Goal: Task Accomplishment & Management: Complete application form

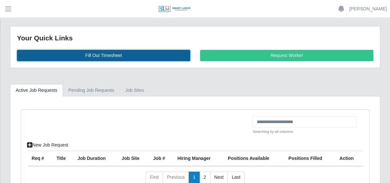
click at [140, 55] on link "Fill Out Timesheet" at bounding box center [103, 55] width 173 height 11
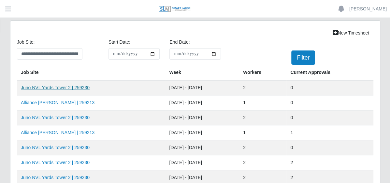
click at [90, 86] on link "Juno NVL Yards Tower 2 | 259230" at bounding box center [55, 87] width 69 height 5
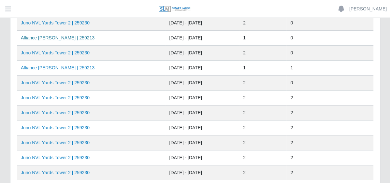
scroll to position [65, 0]
click at [94, 65] on link "Alliance Bernstein | 259213" at bounding box center [58, 67] width 74 height 5
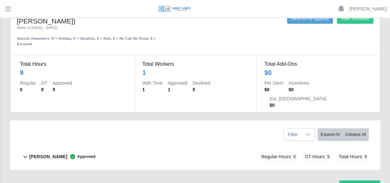
scroll to position [43, 0]
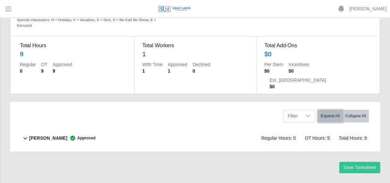
click at [337, 110] on button "Expand All" at bounding box center [329, 116] width 25 height 13
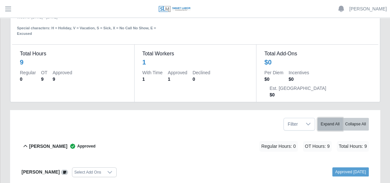
scroll to position [0, 0]
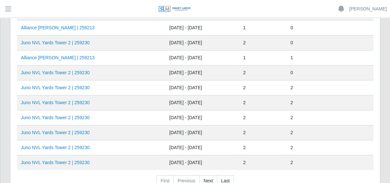
scroll to position [65, 0]
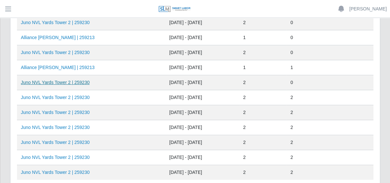
click at [90, 80] on link "Juno NVL Yards Tower 2 | 259230" at bounding box center [55, 82] width 69 height 5
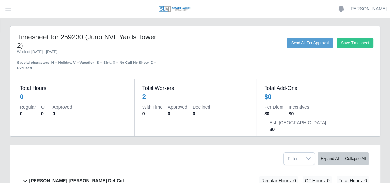
scroll to position [69, 0]
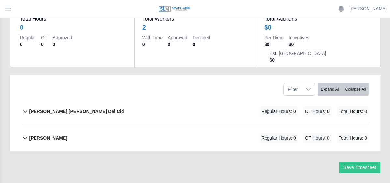
click at [108, 108] on b "[PERSON_NAME] [PERSON_NAME] Del Cid" at bounding box center [76, 111] width 95 height 7
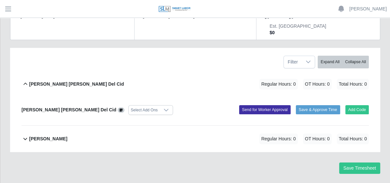
scroll to position [97, 0]
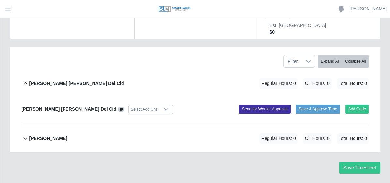
click at [169, 107] on icon at bounding box center [165, 109] width 5 height 5
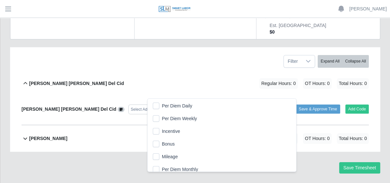
scroll to position [6, 4]
click at [169, 107] on icon at bounding box center [165, 109] width 5 height 5
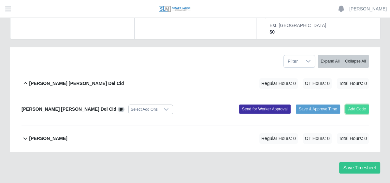
click at [362, 104] on button "Add Code" at bounding box center [357, 108] width 24 height 9
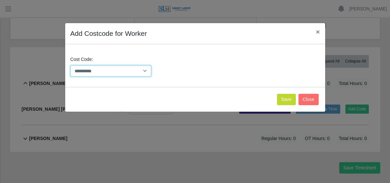
click at [142, 69] on select "**********" at bounding box center [110, 70] width 81 height 11
select select "**********"
click at [70, 65] on select "**********" at bounding box center [110, 70] width 81 height 11
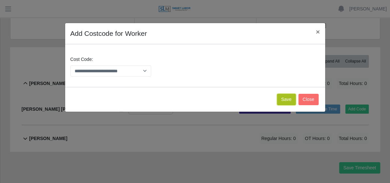
click at [285, 96] on button "Save" at bounding box center [286, 99] width 19 height 11
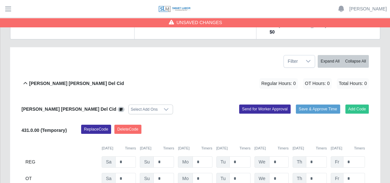
scroll to position [171, 0]
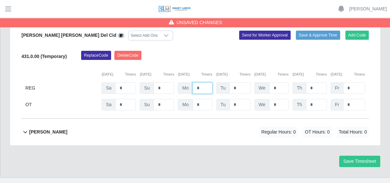
click at [212, 82] on input "*" at bounding box center [202, 87] width 20 height 11
type input "*"
click at [250, 82] on input "*" at bounding box center [239, 87] width 21 height 11
type input "*"
click at [288, 82] on input "*" at bounding box center [278, 87] width 19 height 11
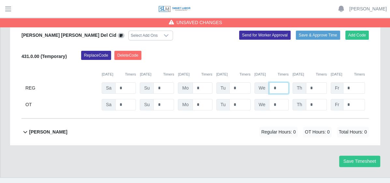
type input "*"
click at [326, 82] on input "*" at bounding box center [316, 87] width 21 height 11
type input "*"
click at [359, 82] on input "*" at bounding box center [354, 87] width 22 height 11
type input "*"
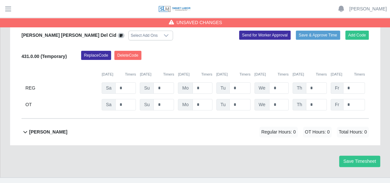
click at [225, 125] on div "Nelson Lopez Flores Regular Hours: 0 OT Hours: 0 Total Hours: 0" at bounding box center [198, 132] width 339 height 26
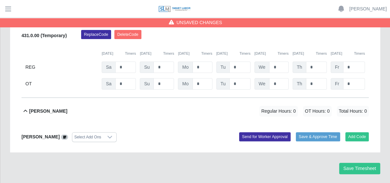
scroll to position [199, 0]
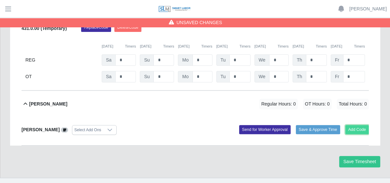
click at [354, 125] on button "Add Code" at bounding box center [357, 129] width 24 height 9
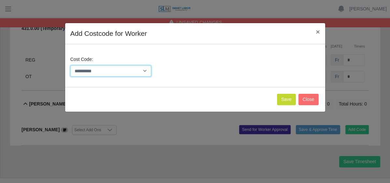
click at [144, 65] on select "**********" at bounding box center [110, 70] width 81 height 11
select select "**********"
click at [70, 65] on select "**********" at bounding box center [110, 70] width 81 height 11
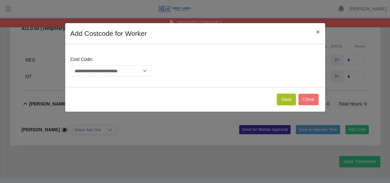
click at [292, 100] on button "Save" at bounding box center [286, 99] width 19 height 11
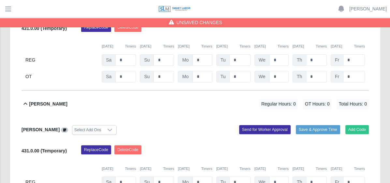
scroll to position [273, 0]
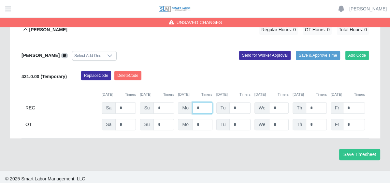
type input "*"
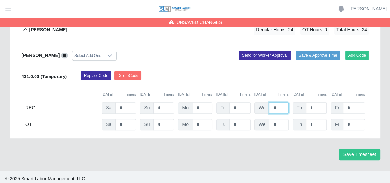
type input "*"
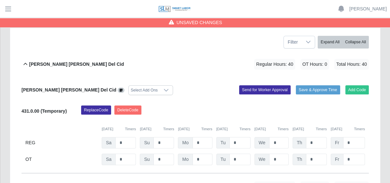
scroll to position [111, 0]
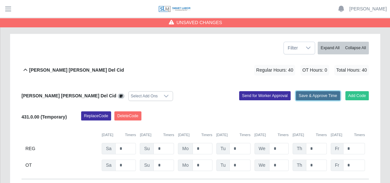
click at [330, 91] on button "Save & Approve Time" at bounding box center [318, 95] width 44 height 9
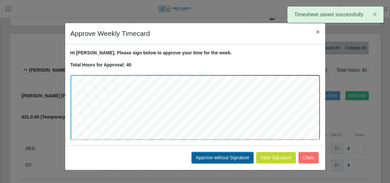
click at [230, 155] on button "Approve without Signature" at bounding box center [222, 157] width 62 height 11
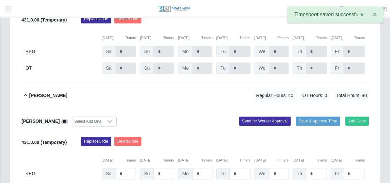
scroll to position [273, 0]
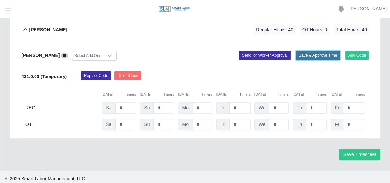
click at [318, 51] on button "Save & Approve Time" at bounding box center [318, 55] width 44 height 9
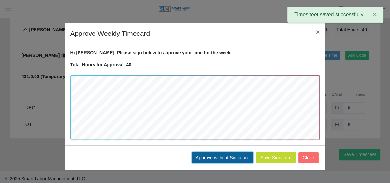
click at [219, 155] on button "Approve without Signature" at bounding box center [222, 157] width 62 height 11
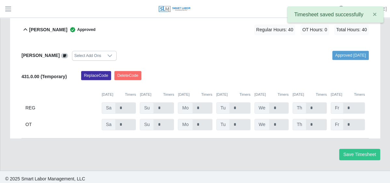
scroll to position [78, 0]
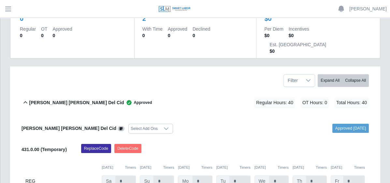
click at [0, 0] on span "button" at bounding box center [0, 0] width 0 height 0
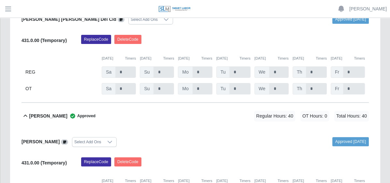
scroll to position [46, 0]
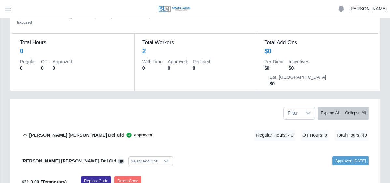
click at [371, 10] on link "[PERSON_NAME]" at bounding box center [367, 9] width 37 height 7
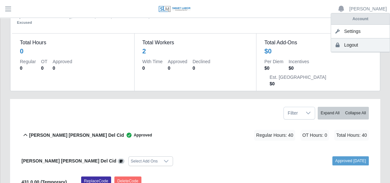
click at [363, 44] on link "Logout" at bounding box center [360, 45] width 59 height 14
